Goal: Task Accomplishment & Management: Use online tool/utility

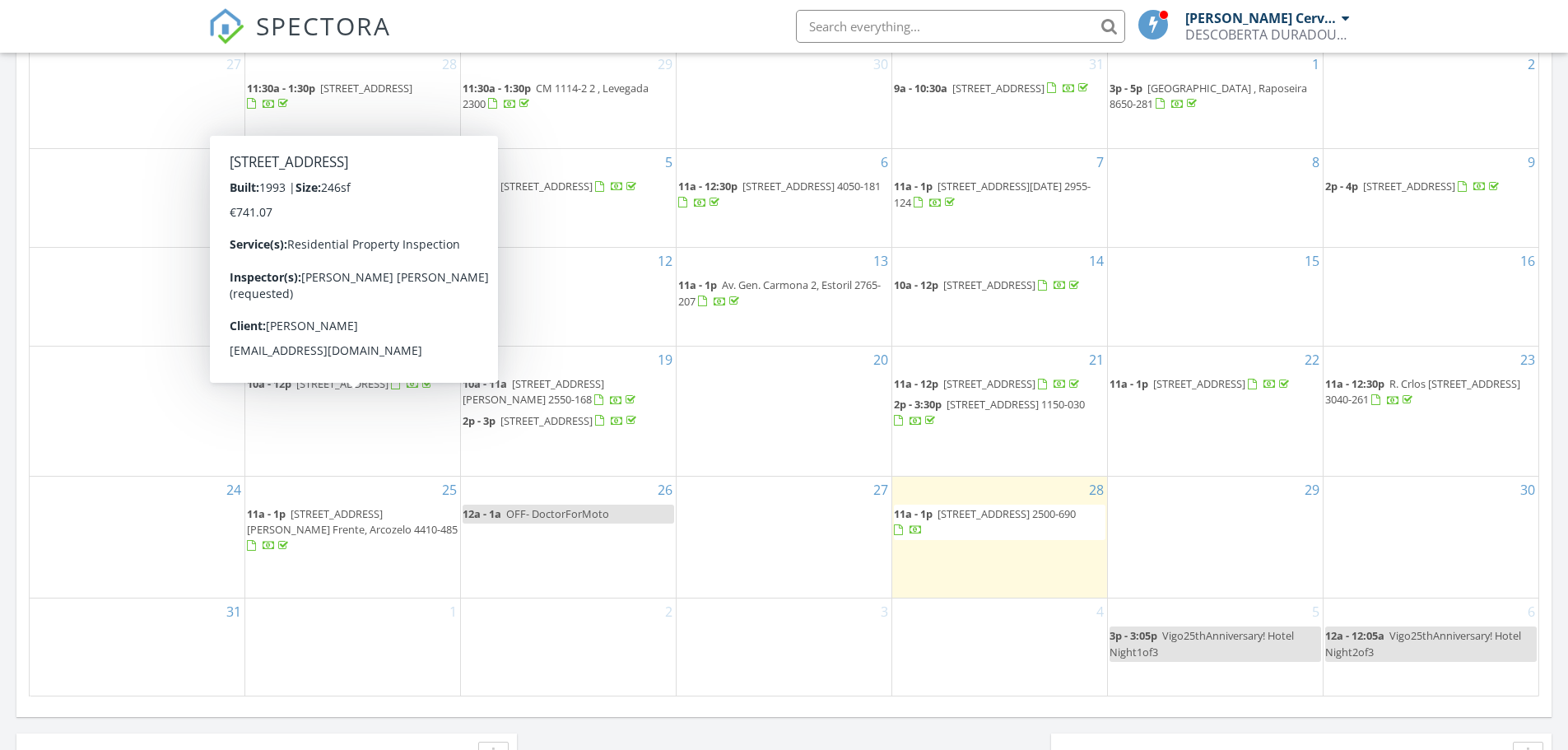
scroll to position [659, 0]
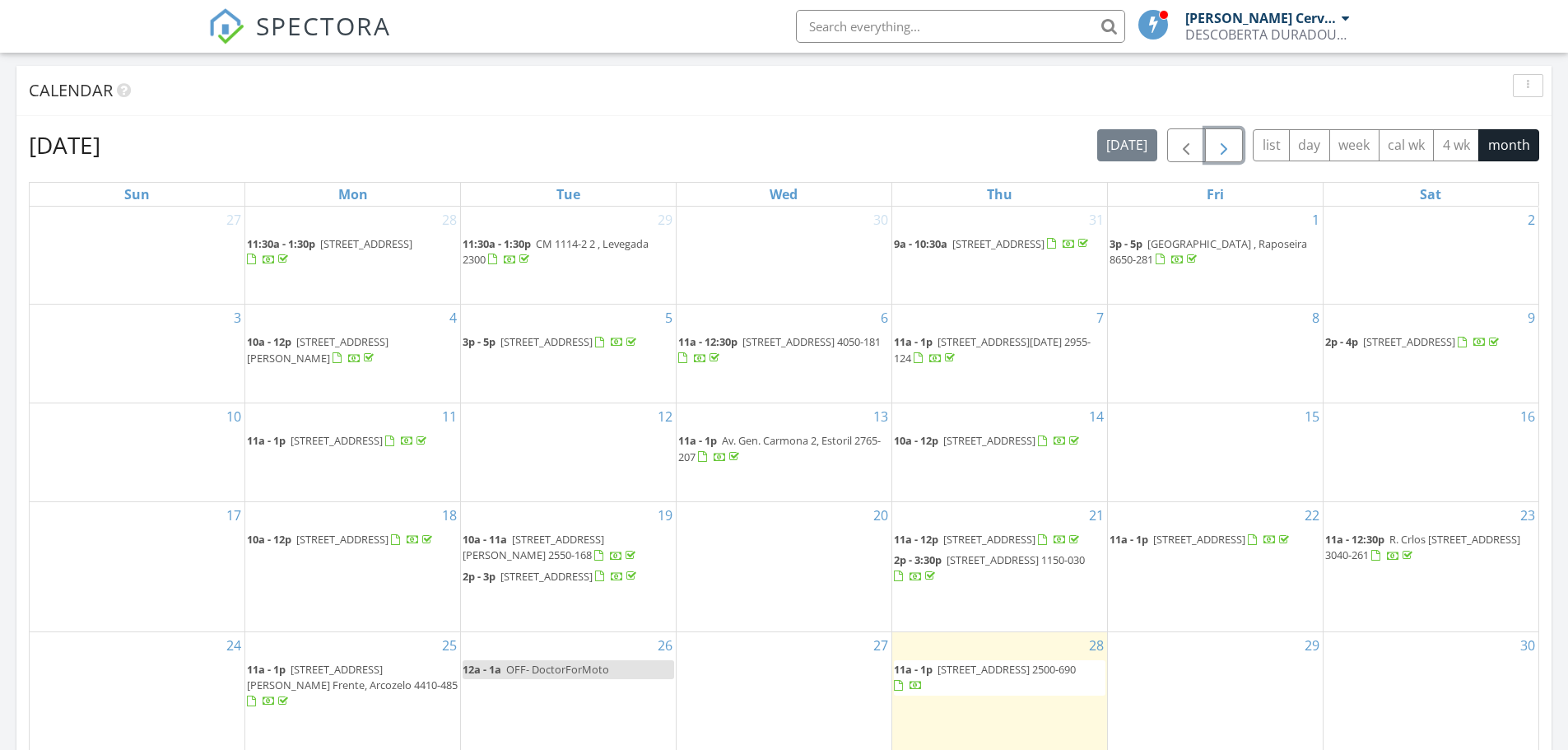
click at [1224, 153] on span "button" at bounding box center [1224, 145] width 20 height 20
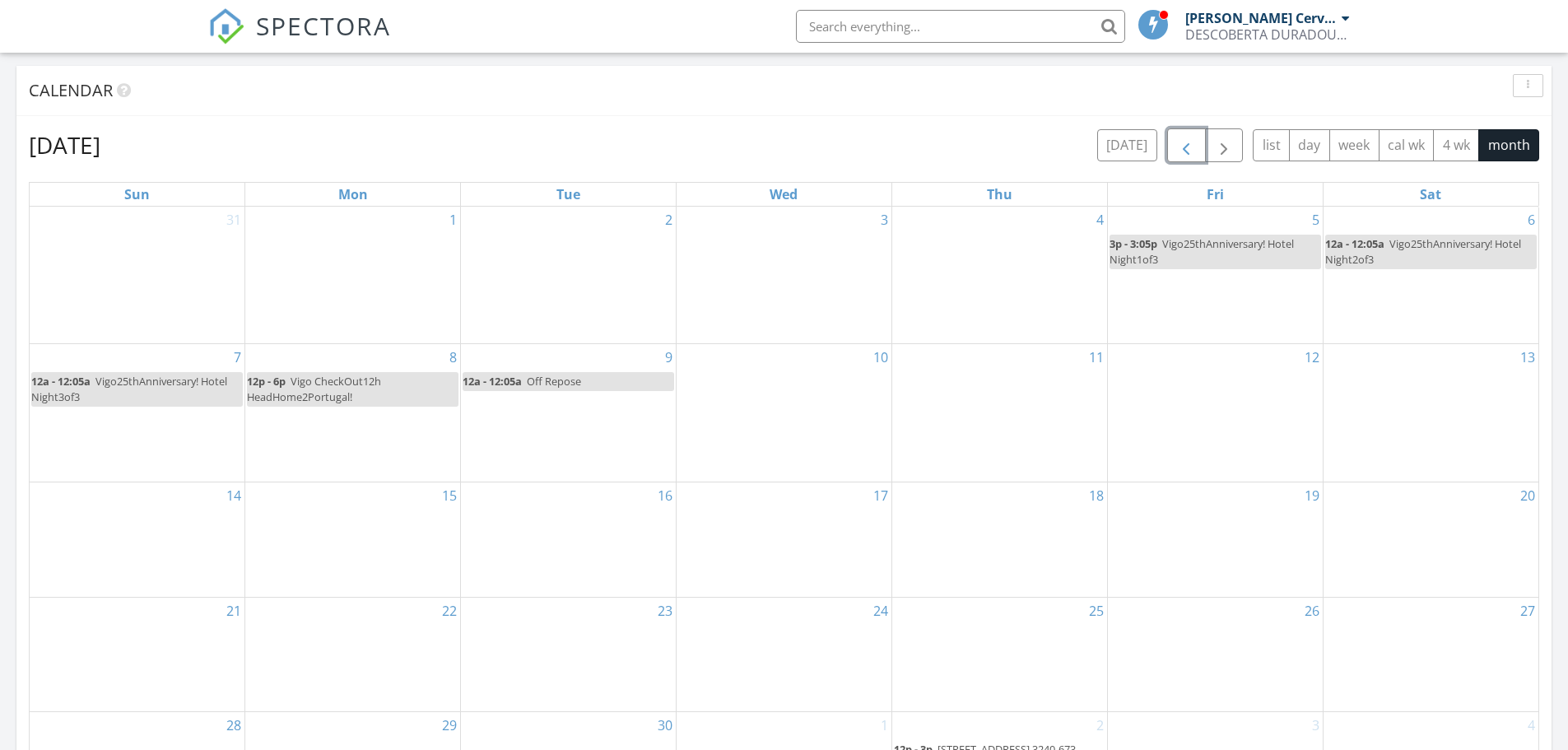
click at [1181, 145] on span "button" at bounding box center [1185, 145] width 20 height 20
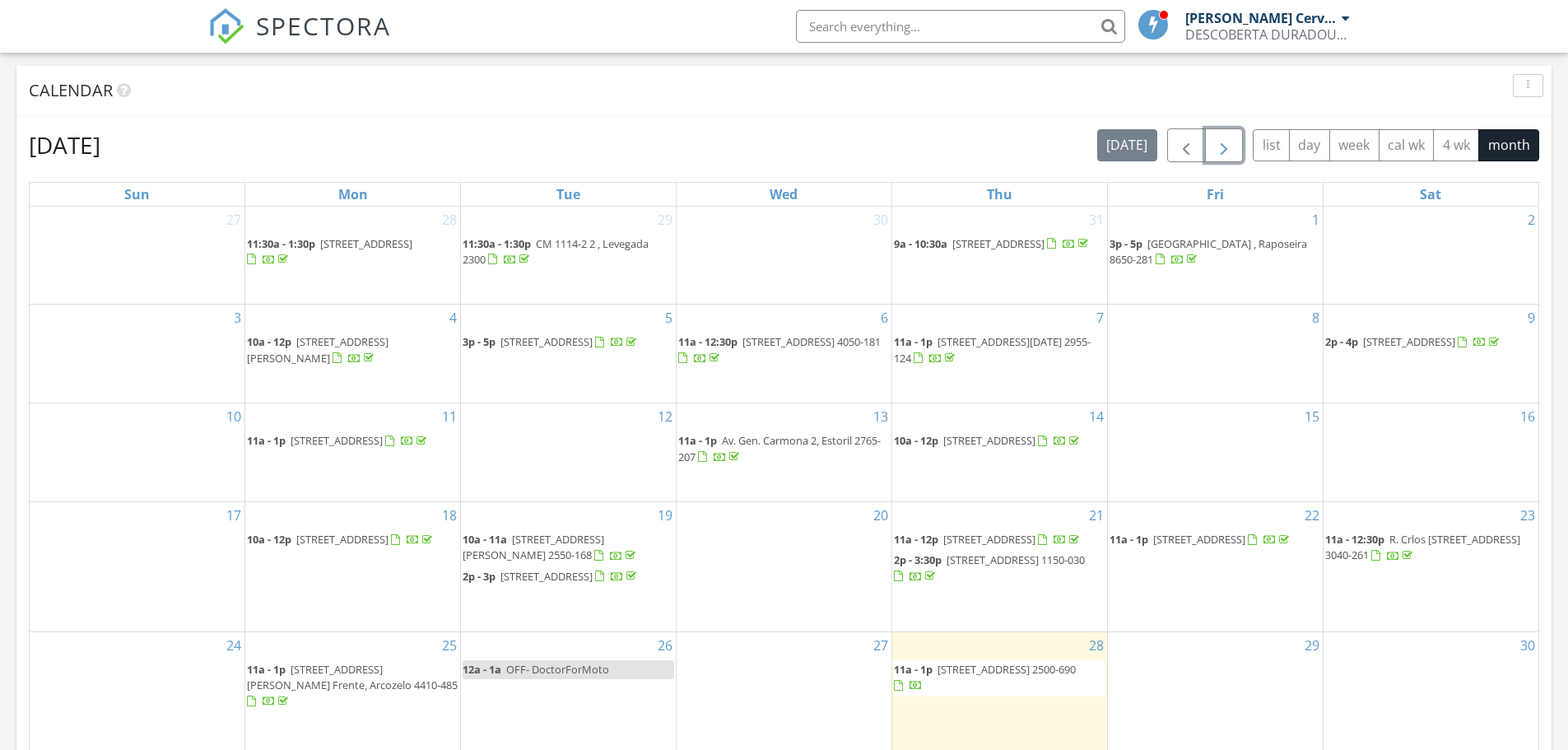
click at [1227, 130] on button "button" at bounding box center [1224, 145] width 38 height 34
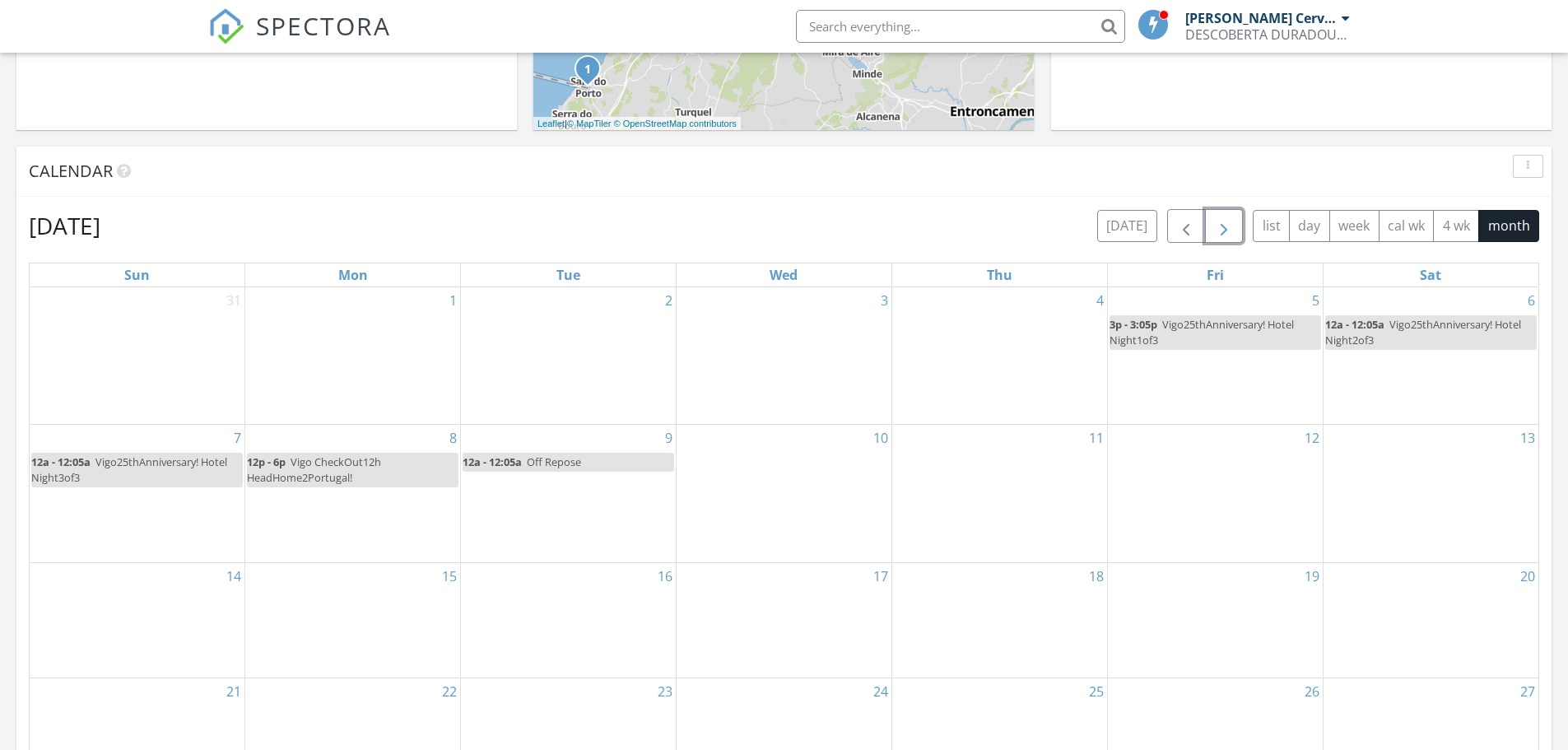
scroll to position [576, 0]
click at [1205, 211] on button "button" at bounding box center [1224, 228] width 38 height 34
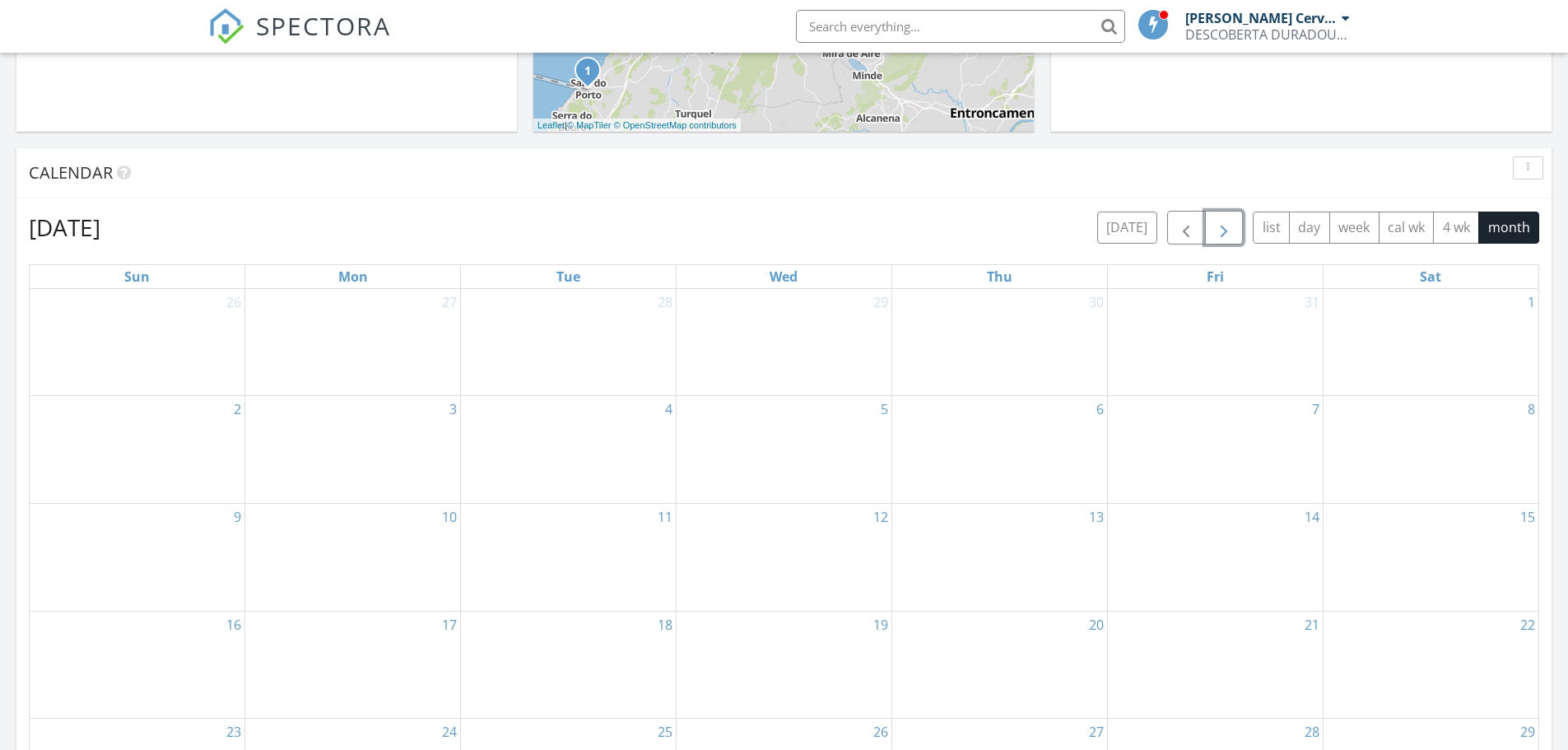
click at [1205, 211] on button "button" at bounding box center [1224, 228] width 38 height 34
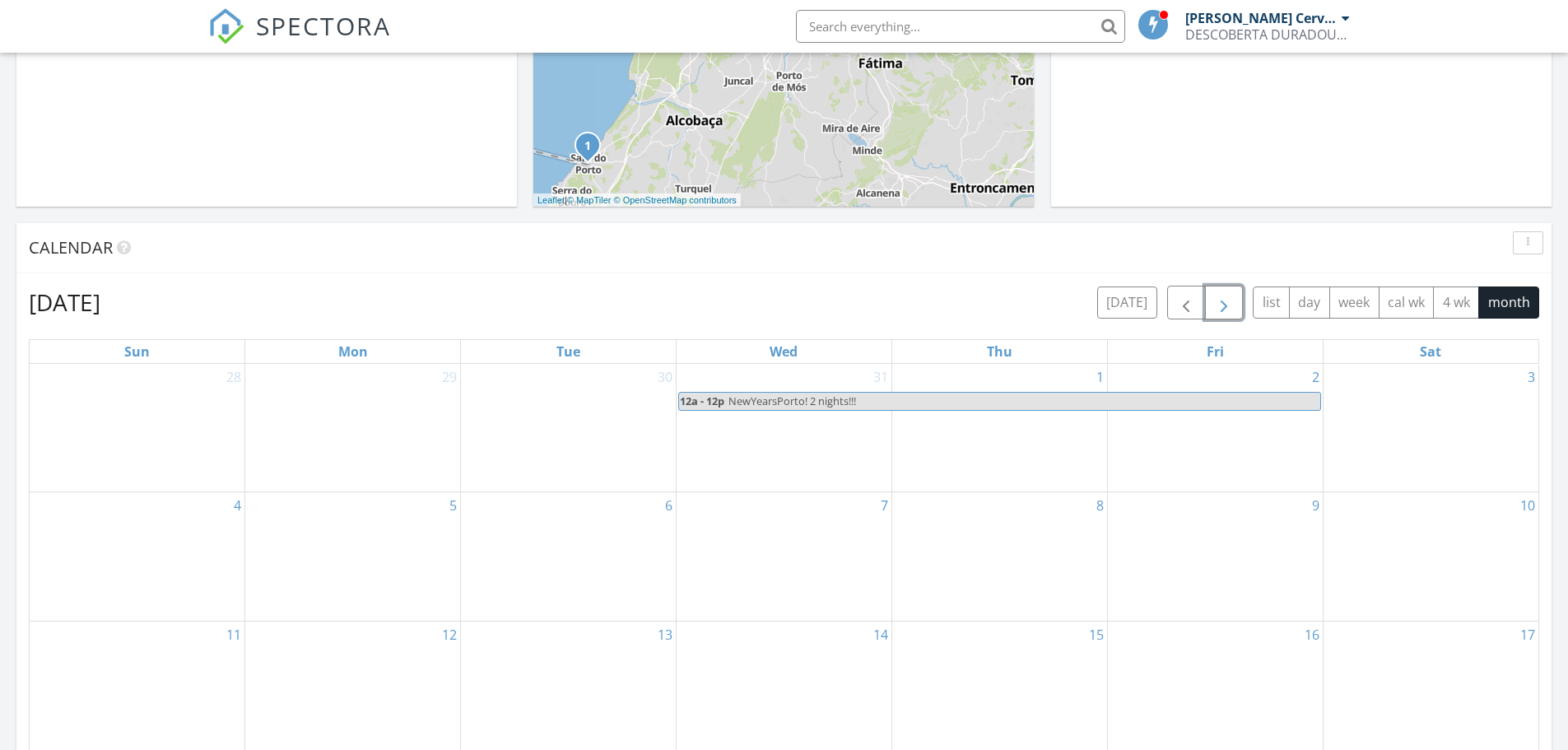
scroll to position [411, 0]
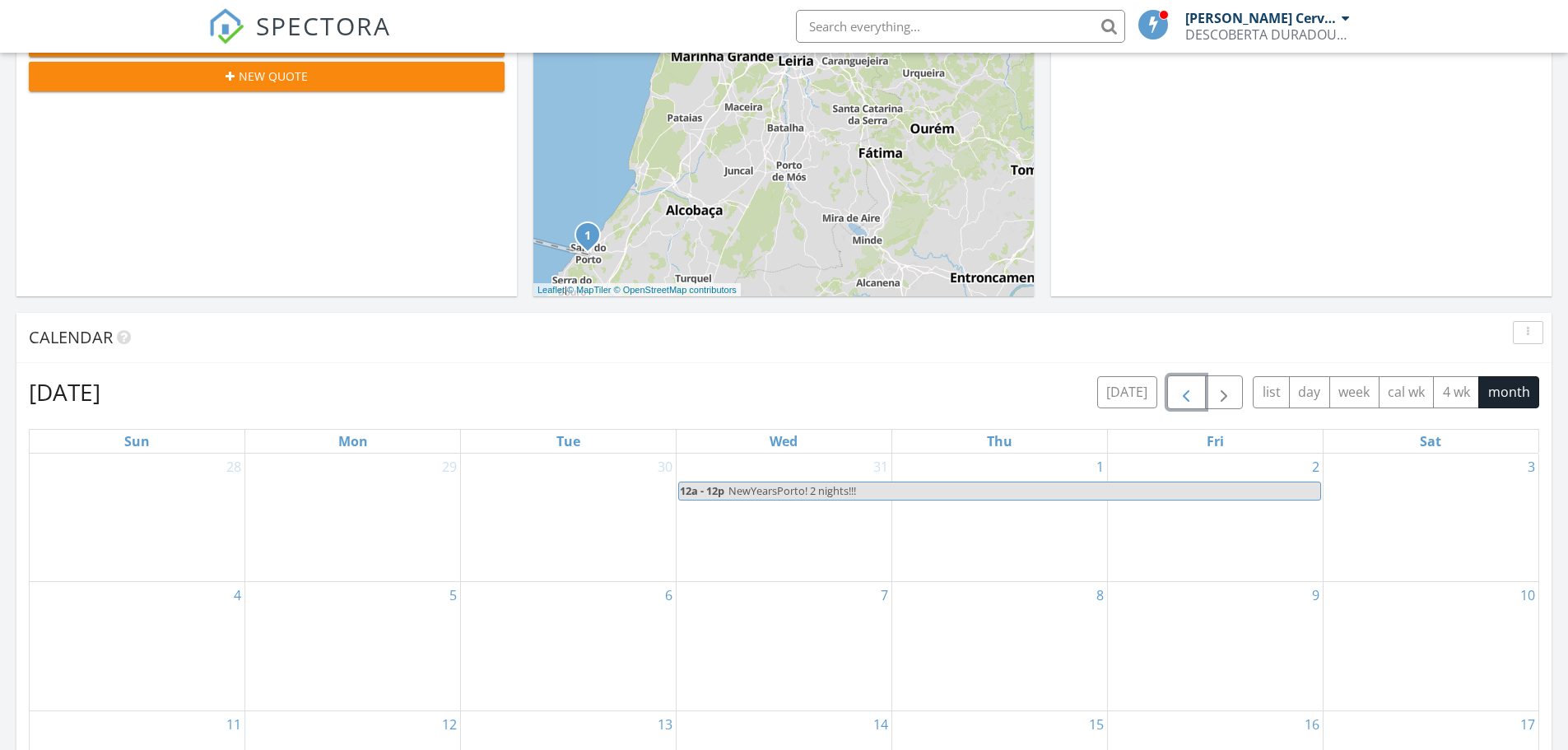
click at [1182, 391] on span "button" at bounding box center [1185, 392] width 20 height 20
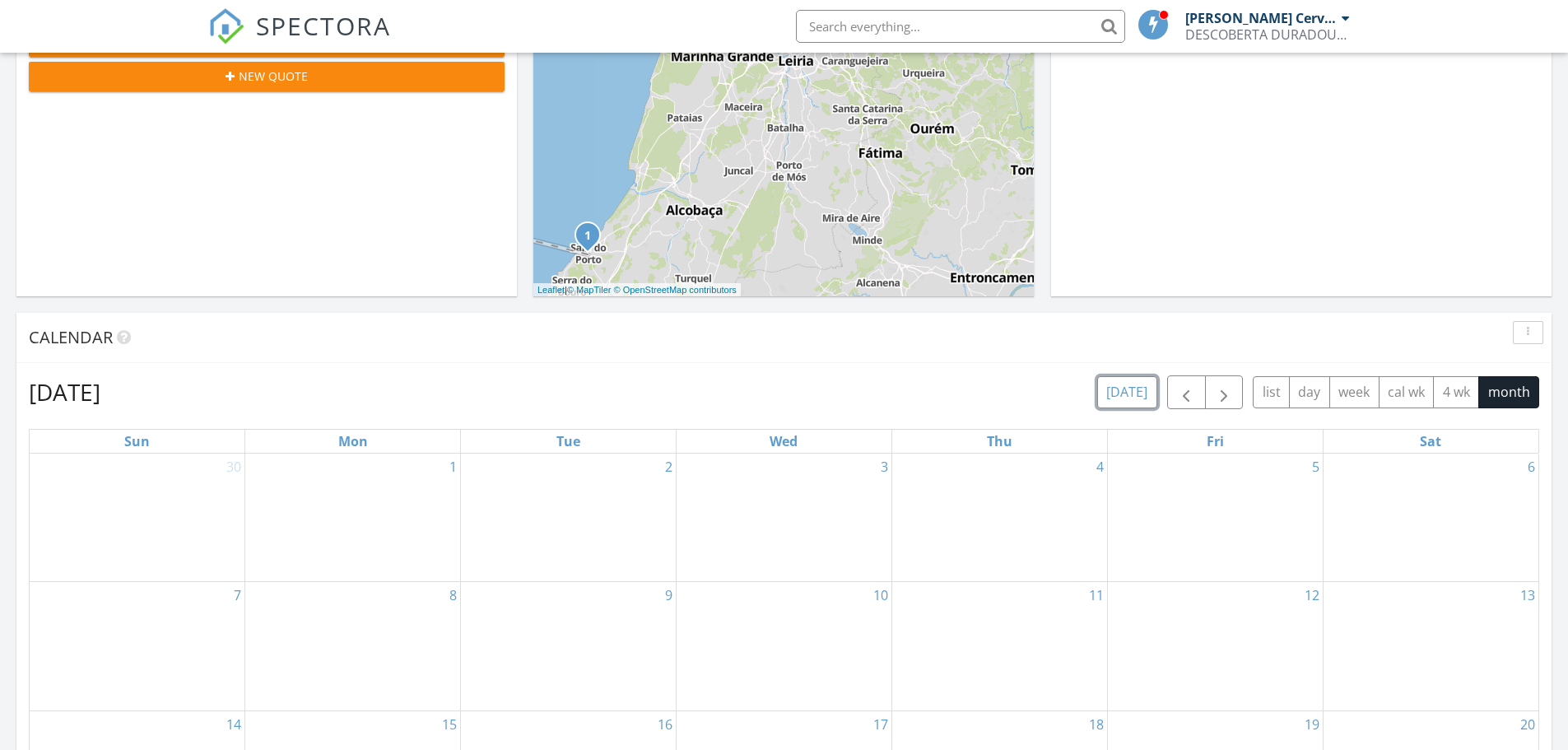
click at [1141, 395] on button "[DATE]" at bounding box center [1127, 392] width 60 height 32
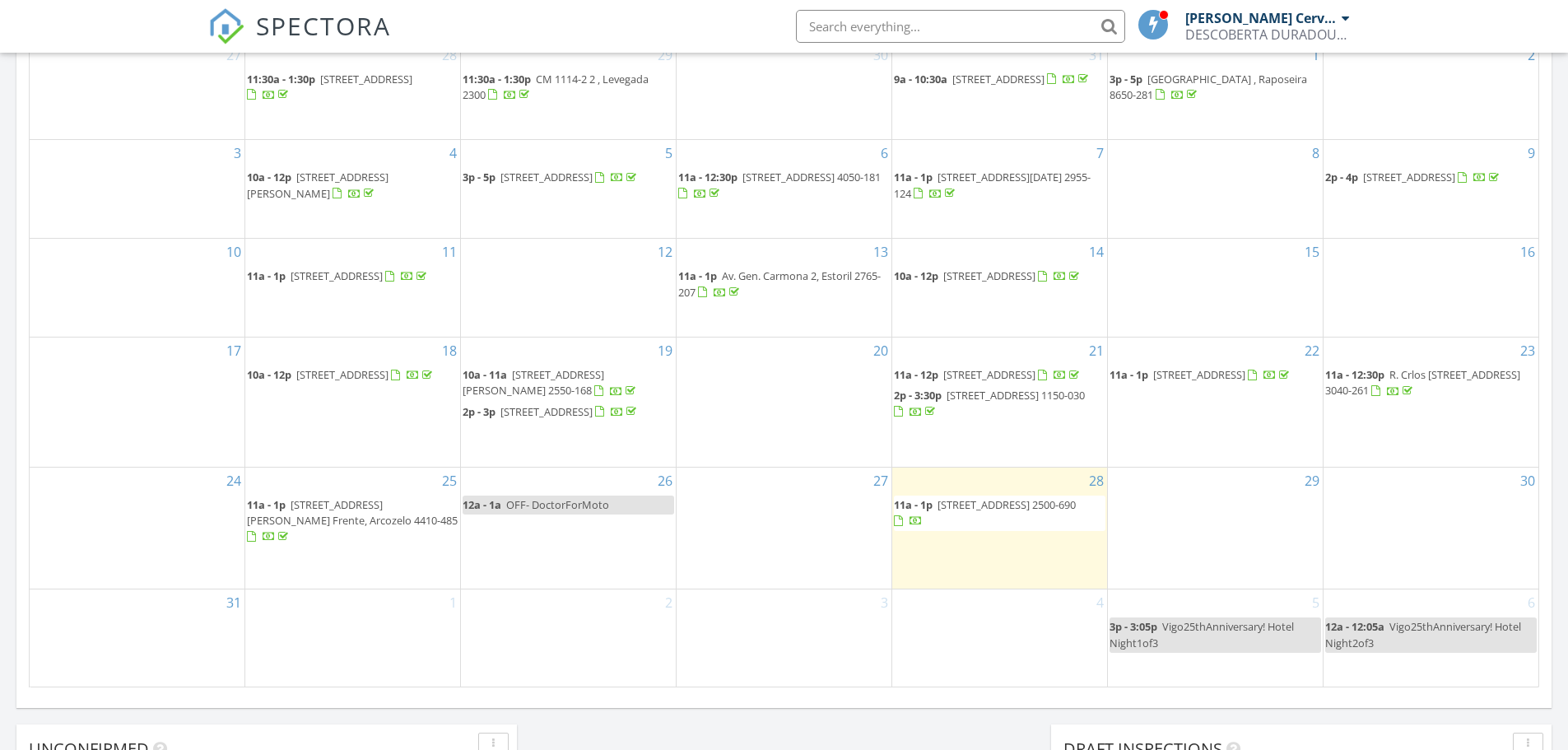
scroll to position [906, 0]
